Goal: Task Accomplishment & Management: Manage account settings

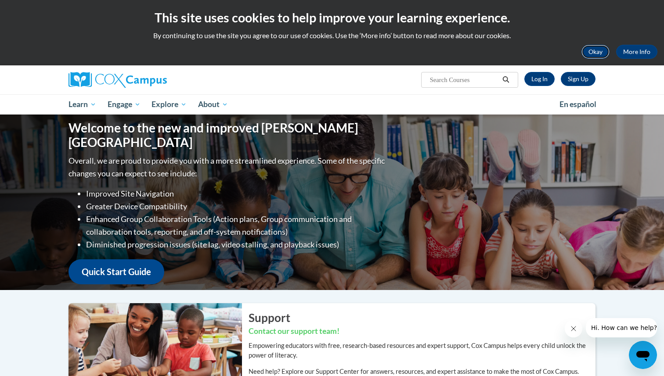
click at [595, 50] on button "Okay" at bounding box center [595, 52] width 28 height 14
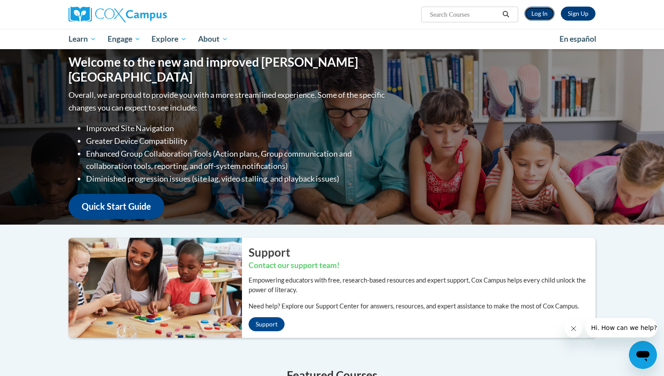
click at [540, 16] on link "Log In" at bounding box center [539, 14] width 30 height 14
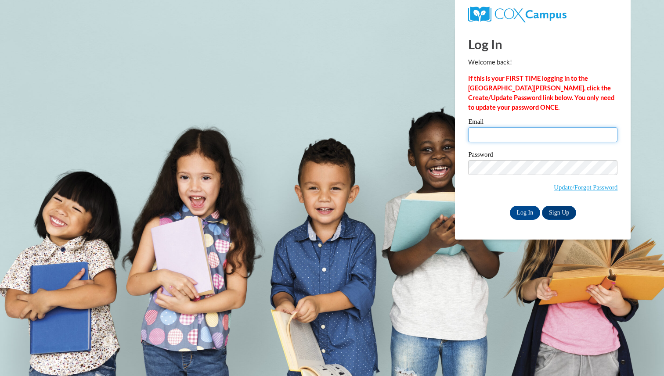
click at [484, 138] on input "Email" at bounding box center [542, 134] width 149 height 15
type input "[EMAIL_ADDRESS][DOMAIN_NAME]"
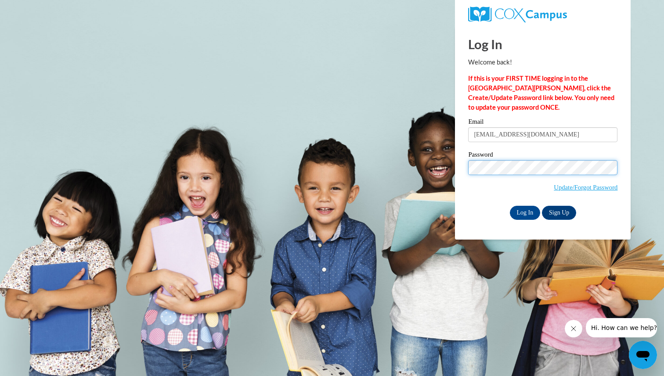
click at [510, 206] on input "Log In" at bounding box center [525, 213] width 31 height 14
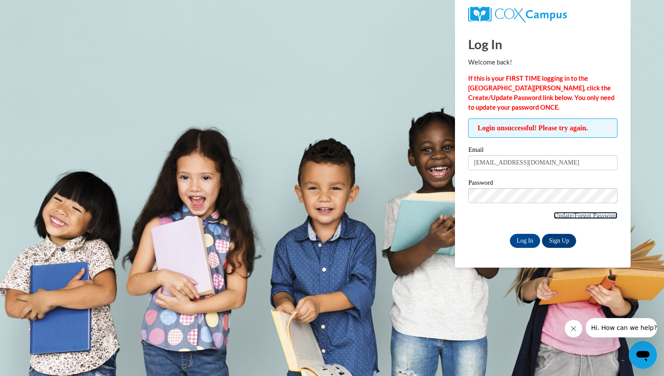
click at [604, 217] on link "Update/Forgot Password" at bounding box center [585, 215] width 64 height 7
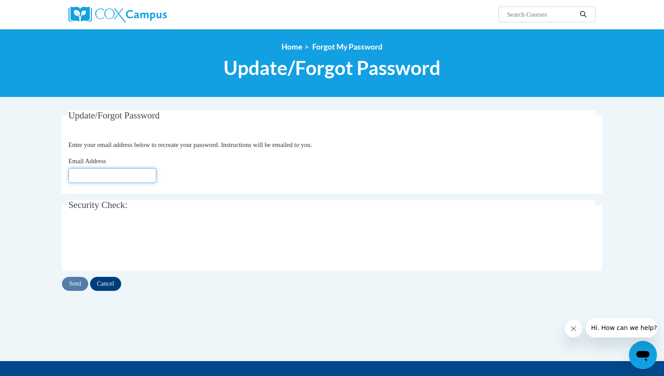
click at [86, 179] on input "Email Address" at bounding box center [112, 175] width 88 height 15
type input "[EMAIL_ADDRESS][DOMAIN_NAME]"
click at [79, 288] on input "Send" at bounding box center [75, 284] width 26 height 14
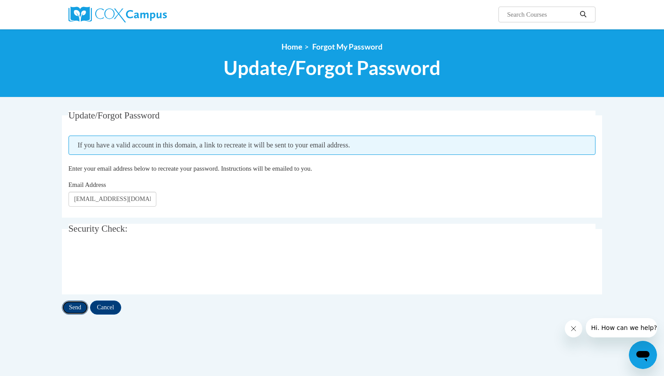
click at [82, 305] on input "Send" at bounding box center [75, 308] width 26 height 14
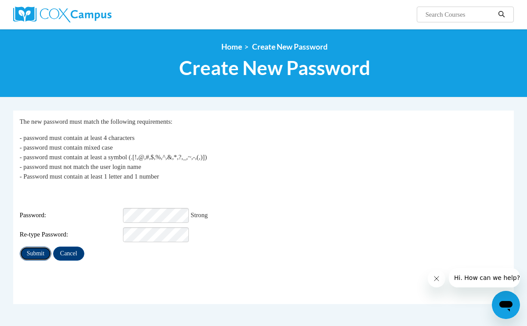
click at [36, 250] on input "Submit" at bounding box center [36, 254] width 32 height 14
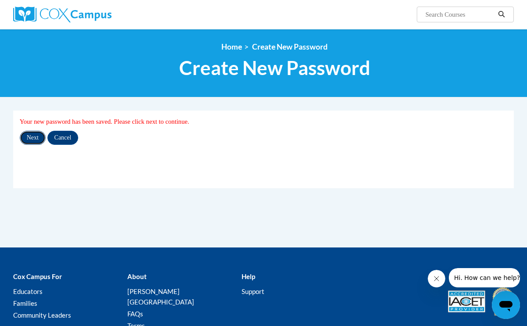
click at [37, 133] on input "Next" at bounding box center [33, 138] width 26 height 14
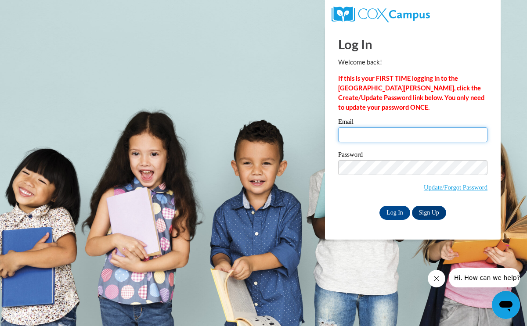
click at [346, 130] on input "Email" at bounding box center [412, 134] width 149 height 15
type input "[EMAIL_ADDRESS][DOMAIN_NAME]"
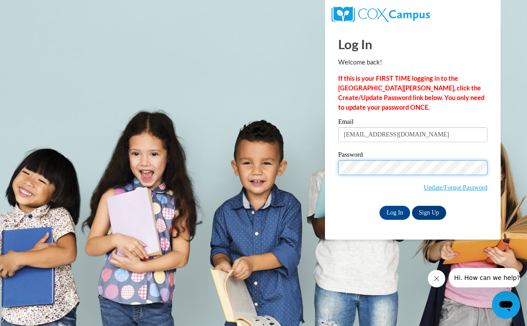
click at [379, 206] on input "Log In" at bounding box center [394, 213] width 31 height 14
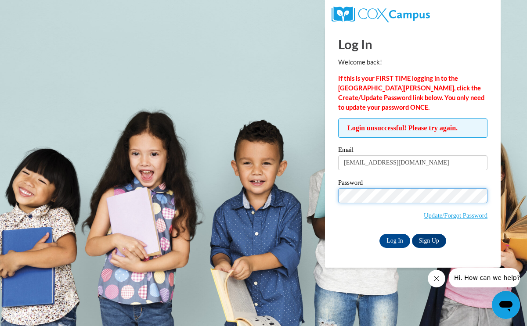
click at [379, 234] on input "Log In" at bounding box center [394, 241] width 31 height 14
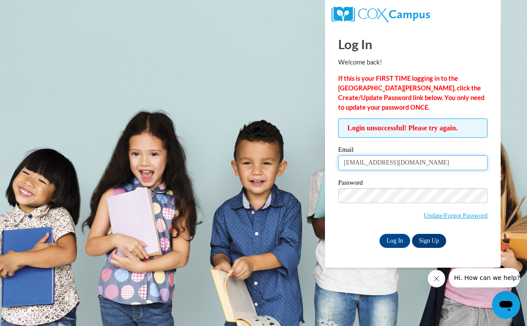
click at [434, 164] on input "[EMAIL_ADDRESS][DOMAIN_NAME]" at bounding box center [412, 162] width 149 height 15
type input "n"
type input "[EMAIL_ADDRESS][DOMAIN_NAME]"
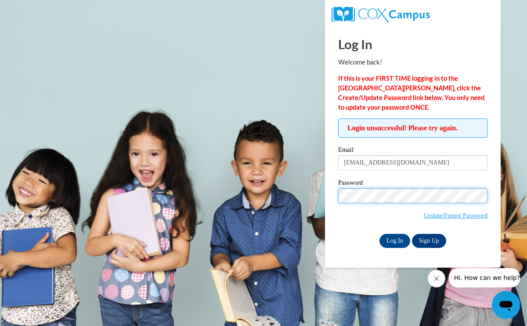
click at [379, 234] on input "Log In" at bounding box center [394, 241] width 31 height 14
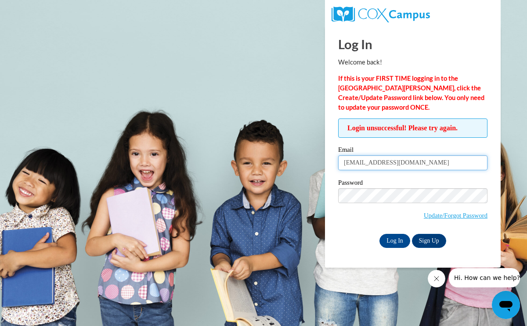
click at [435, 165] on input "nloconnor02@outlook.com" at bounding box center [412, 162] width 149 height 15
type input "n"
click at [419, 165] on input "nloconnor02@outlook.com" at bounding box center [412, 162] width 149 height 15
type input "n"
click at [435, 164] on input "Email" at bounding box center [412, 162] width 149 height 15
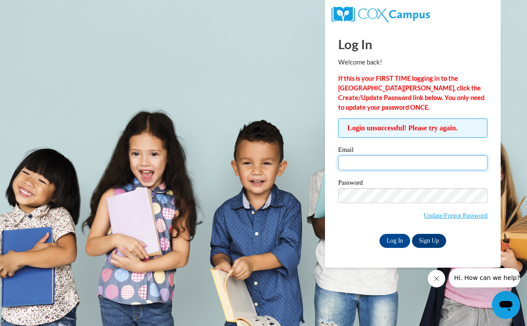
type input "[EMAIL_ADDRESS][DOMAIN_NAME]"
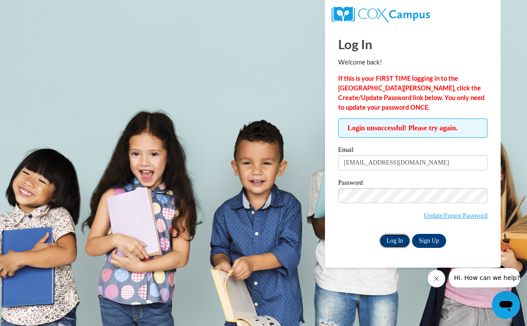
click at [399, 237] on input "Log In" at bounding box center [394, 241] width 31 height 14
